Goal: Task Accomplishment & Management: Manage account settings

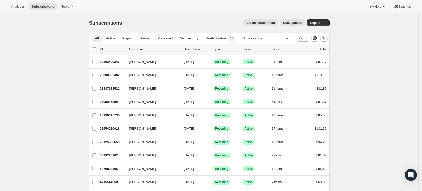
click at [301, 40] on icon "Search and filter results" at bounding box center [300, 38] width 5 height 5
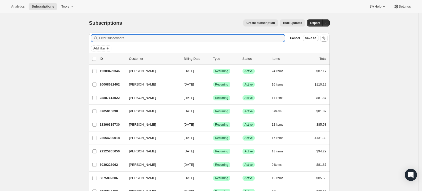
paste input "[EMAIL_ADDRESS][DOMAIN_NAME]"
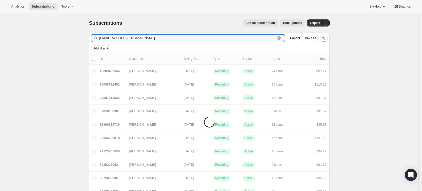
type input "[EMAIL_ADDRESS][DOMAIN_NAME]"
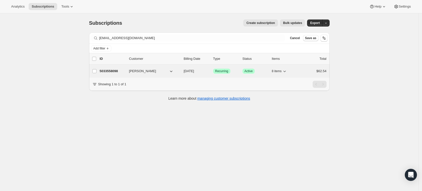
click at [111, 70] on p "5033558098" at bounding box center [112, 71] width 25 height 5
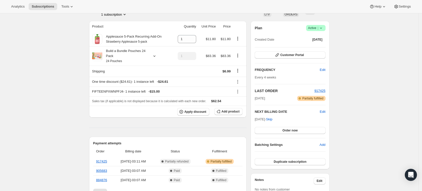
scroll to position [37, 0]
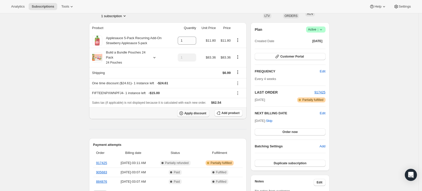
click at [194, 115] on button "Apply discount" at bounding box center [193, 114] width 32 height 8
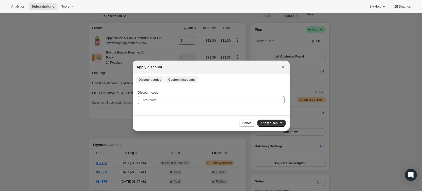
click at [174, 82] on button "Custom discounts" at bounding box center [181, 79] width 33 height 7
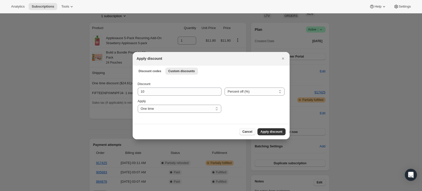
click at [246, 133] on span "Cancel" at bounding box center [247, 132] width 10 height 4
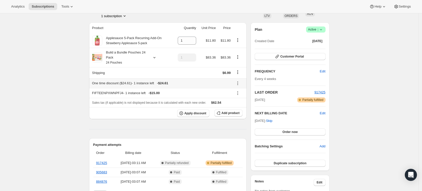
click at [238, 84] on icon at bounding box center [237, 83] width 5 height 5
click at [239, 92] on span "Edit" at bounding box center [237, 93] width 6 height 4
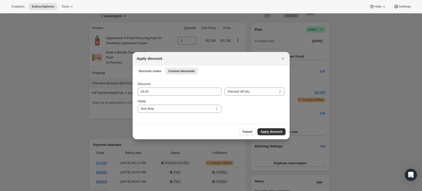
scroll to position [0, 0]
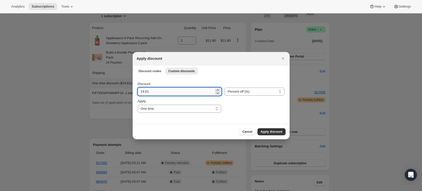
click at [178, 92] on input "24.61" at bounding box center [176, 92] width 76 height 8
click at [247, 131] on span "Cancel" at bounding box center [247, 132] width 10 height 4
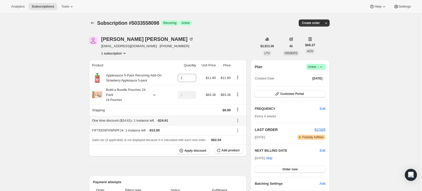
scroll to position [37, 0]
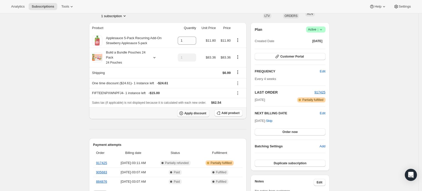
click at [198, 113] on span "Apply discount" at bounding box center [195, 114] width 22 height 4
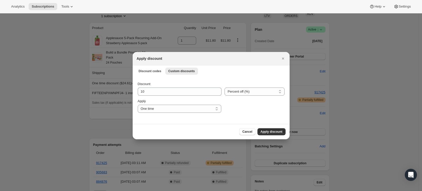
scroll to position [0, 0]
click at [275, 130] on span "Apply discount" at bounding box center [271, 132] width 22 height 4
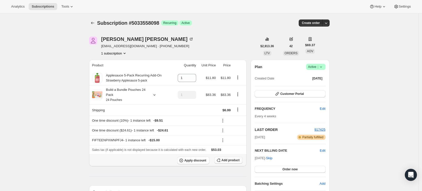
click at [232, 161] on span "Add product" at bounding box center [230, 161] width 18 height 4
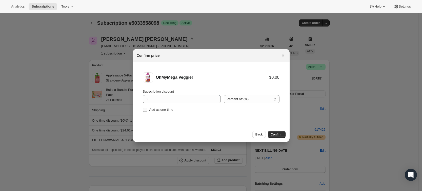
click at [145, 109] on input "Add as one-time" at bounding box center [145, 110] width 4 height 4
checkbox input "true"
click at [263, 134] on button "Back" at bounding box center [258, 134] width 13 height 7
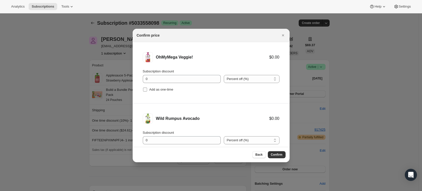
click at [146, 90] on input "Add as one-time" at bounding box center [145, 90] width 4 height 4
checkbox input "true"
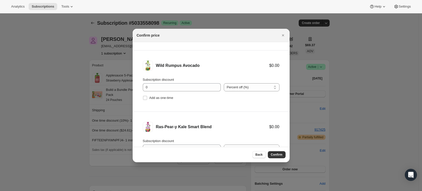
scroll to position [54, 0]
click at [146, 99] on input "Add as one-time" at bounding box center [145, 97] width 4 height 4
checkbox input "true"
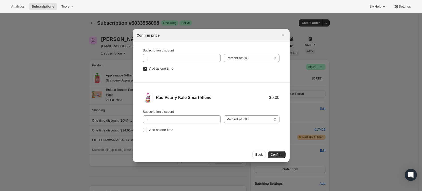
click at [144, 132] on input "Add as one-time" at bounding box center [145, 130] width 4 height 4
checkbox input "true"
click at [279, 155] on span "Confirm" at bounding box center [277, 155] width 12 height 4
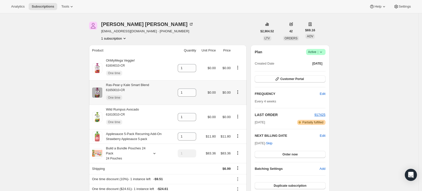
scroll to position [15, 0]
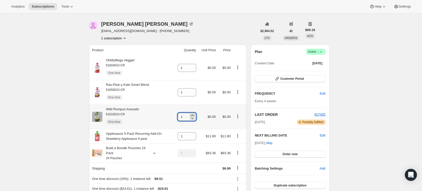
click at [195, 115] on icon at bounding box center [192, 115] width 5 height 5
type input "3"
click at [195, 89] on icon at bounding box center [192, 91] width 5 height 5
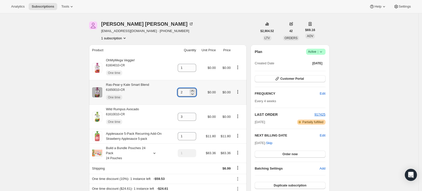
click at [195, 89] on icon at bounding box center [192, 91] width 5 height 5
type input "4"
click at [195, 65] on icon at bounding box center [192, 66] width 5 height 5
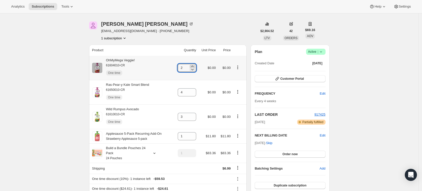
click at [195, 65] on icon at bounding box center [192, 66] width 5 height 5
type input "3"
click at [229, 12] on div "Analytics Subscriptions Tools Help Settings" at bounding box center [211, 6] width 422 height 13
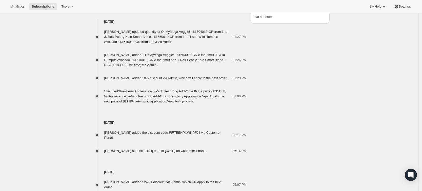
scroll to position [339, 0]
